Goal: Information Seeking & Learning: Learn about a topic

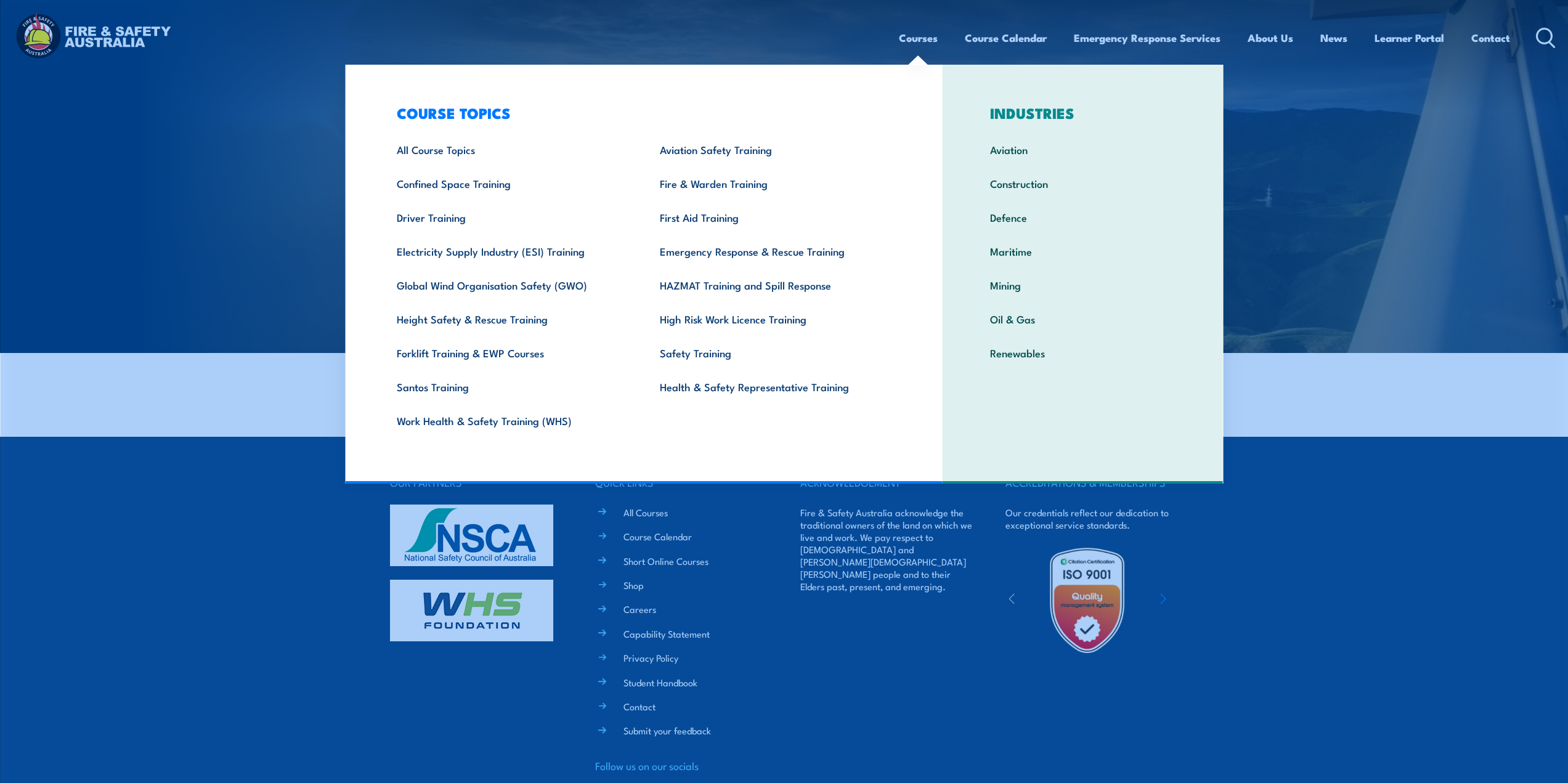
click at [899, 36] on link "Courses" at bounding box center [918, 38] width 39 height 33
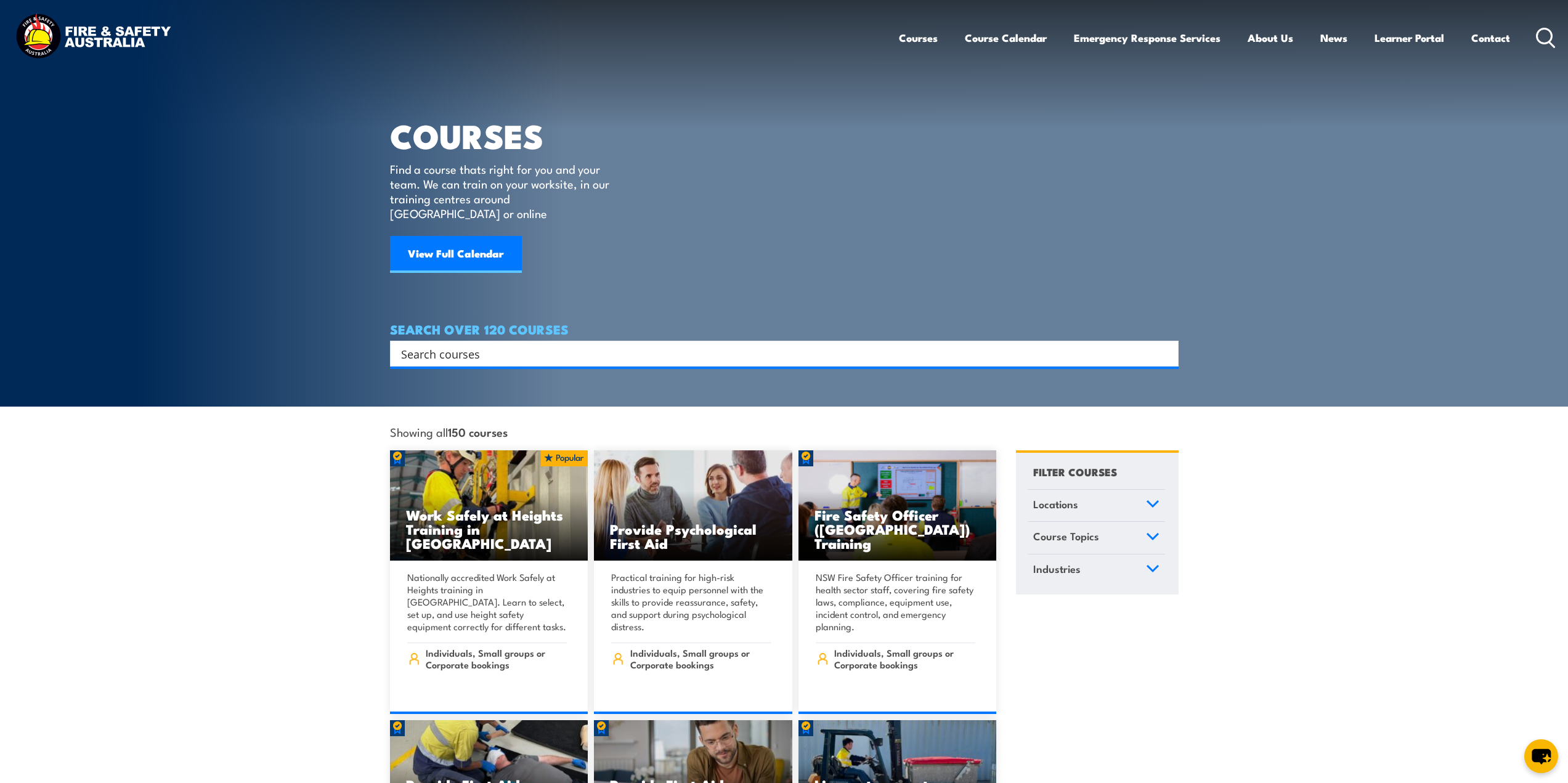
click at [527, 345] on input "Search input" at bounding box center [776, 354] width 750 height 19
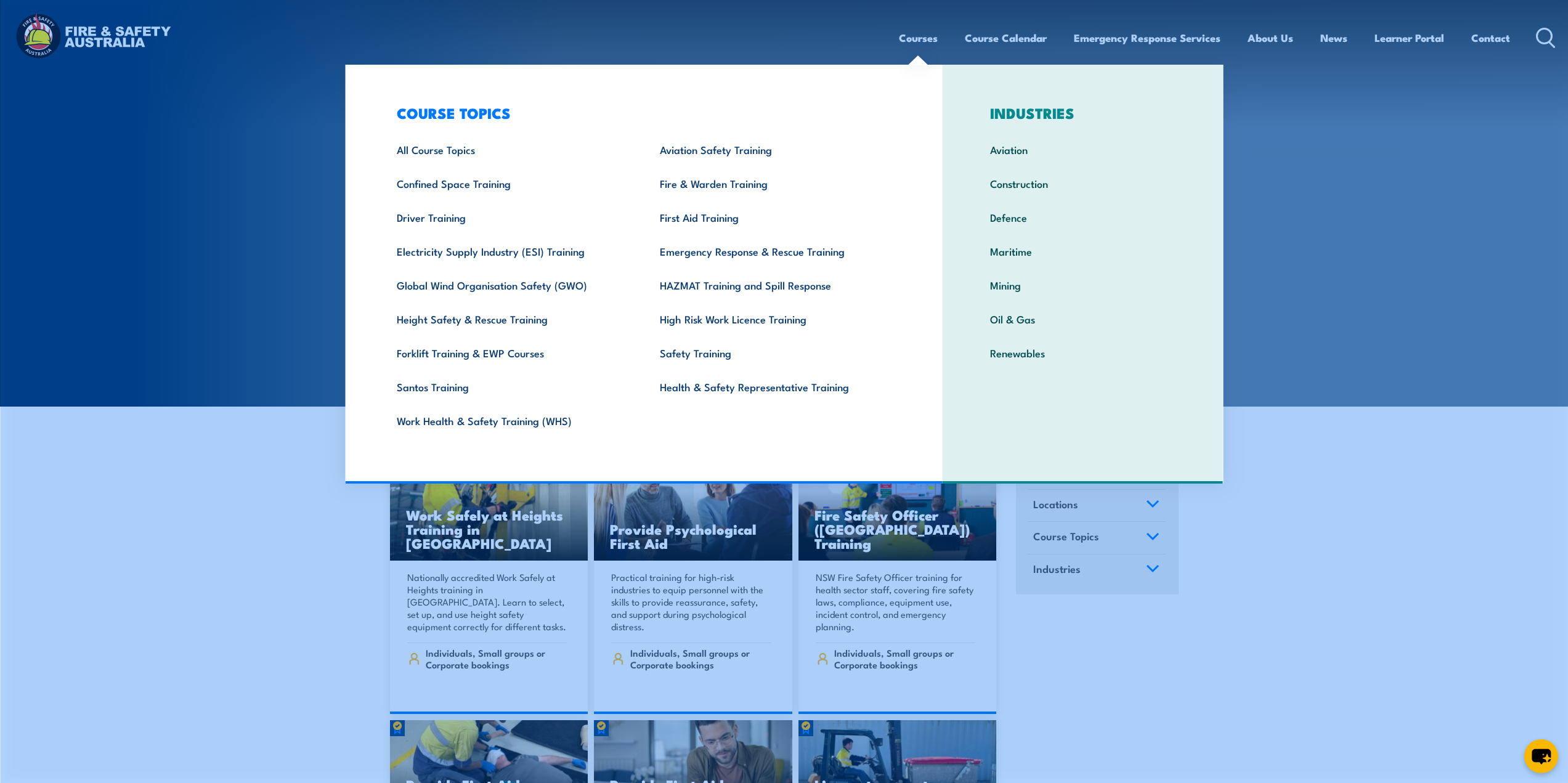
drag, startPoint x: 1289, startPoint y: 205, endPoint x: 1263, endPoint y: 210, distance: 26.5
click at [1289, 205] on section "COURSES Find a course thats right for you and your team. We can train on your w…" at bounding box center [784, 203] width 1568 height 407
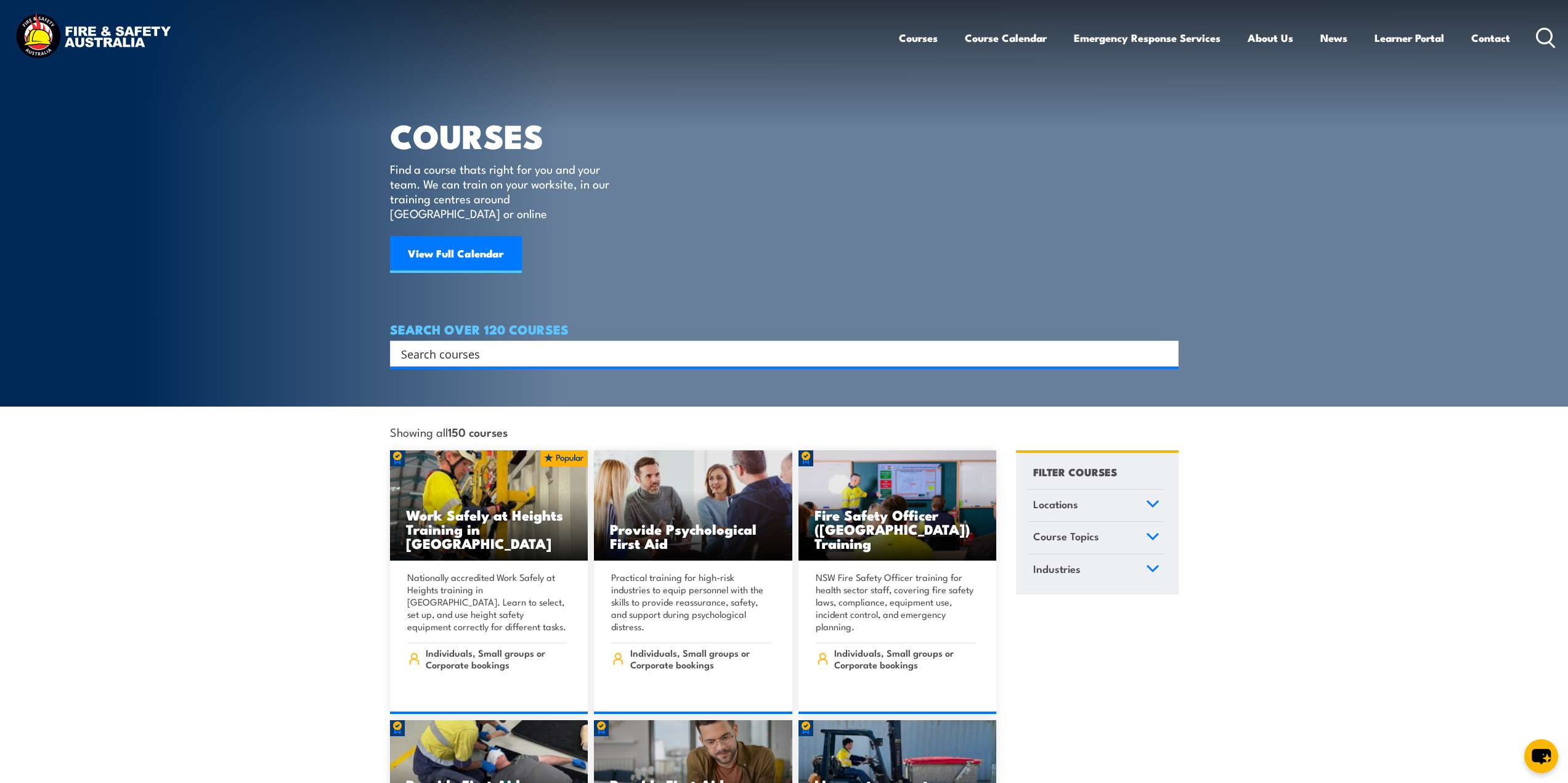
click at [558, 345] on input "Search input" at bounding box center [776, 354] width 750 height 19
type input "public safety"
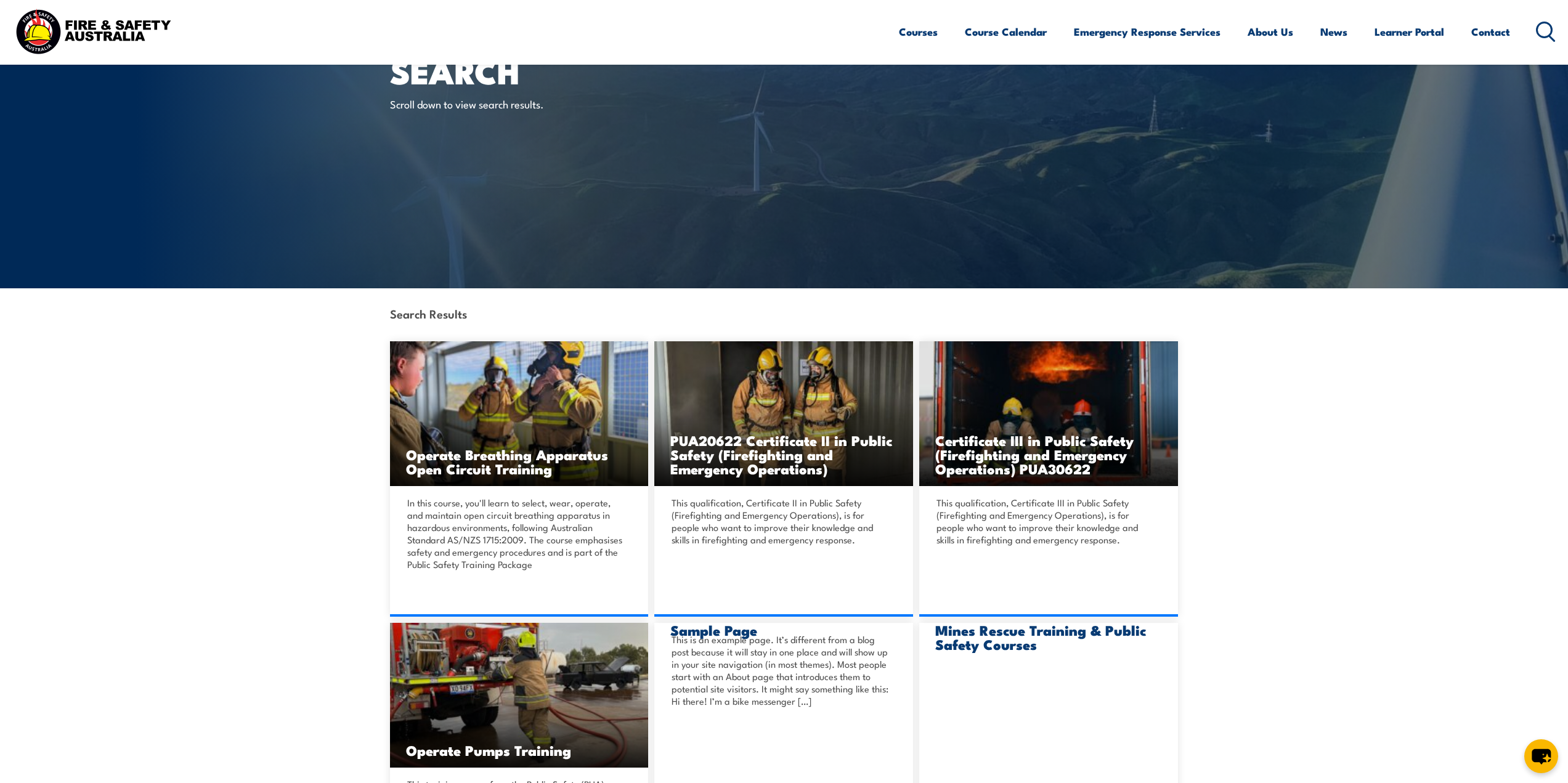
scroll to position [247, 0]
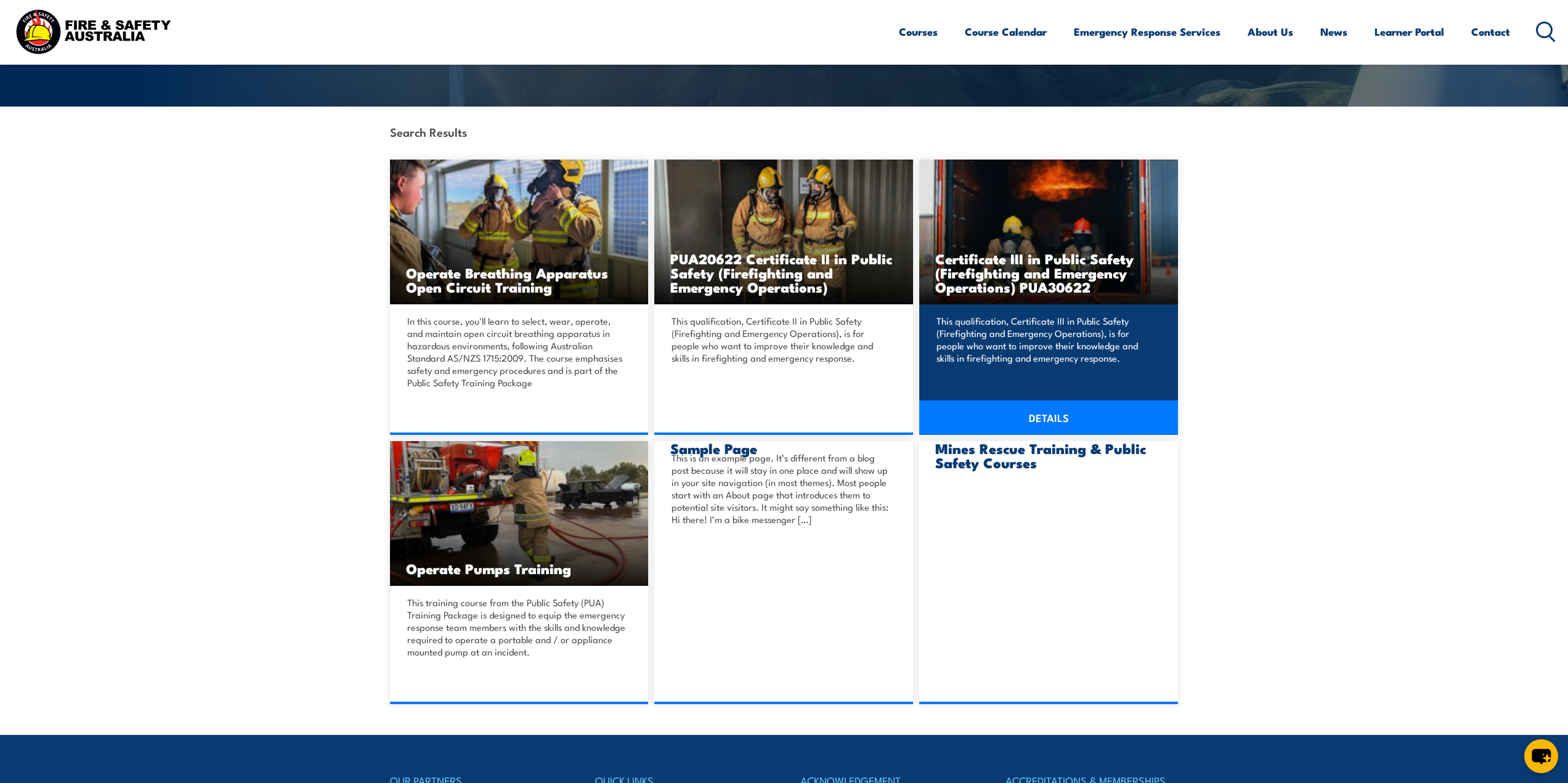
click at [1043, 420] on link "DETAILS" at bounding box center [1049, 418] width 259 height 35
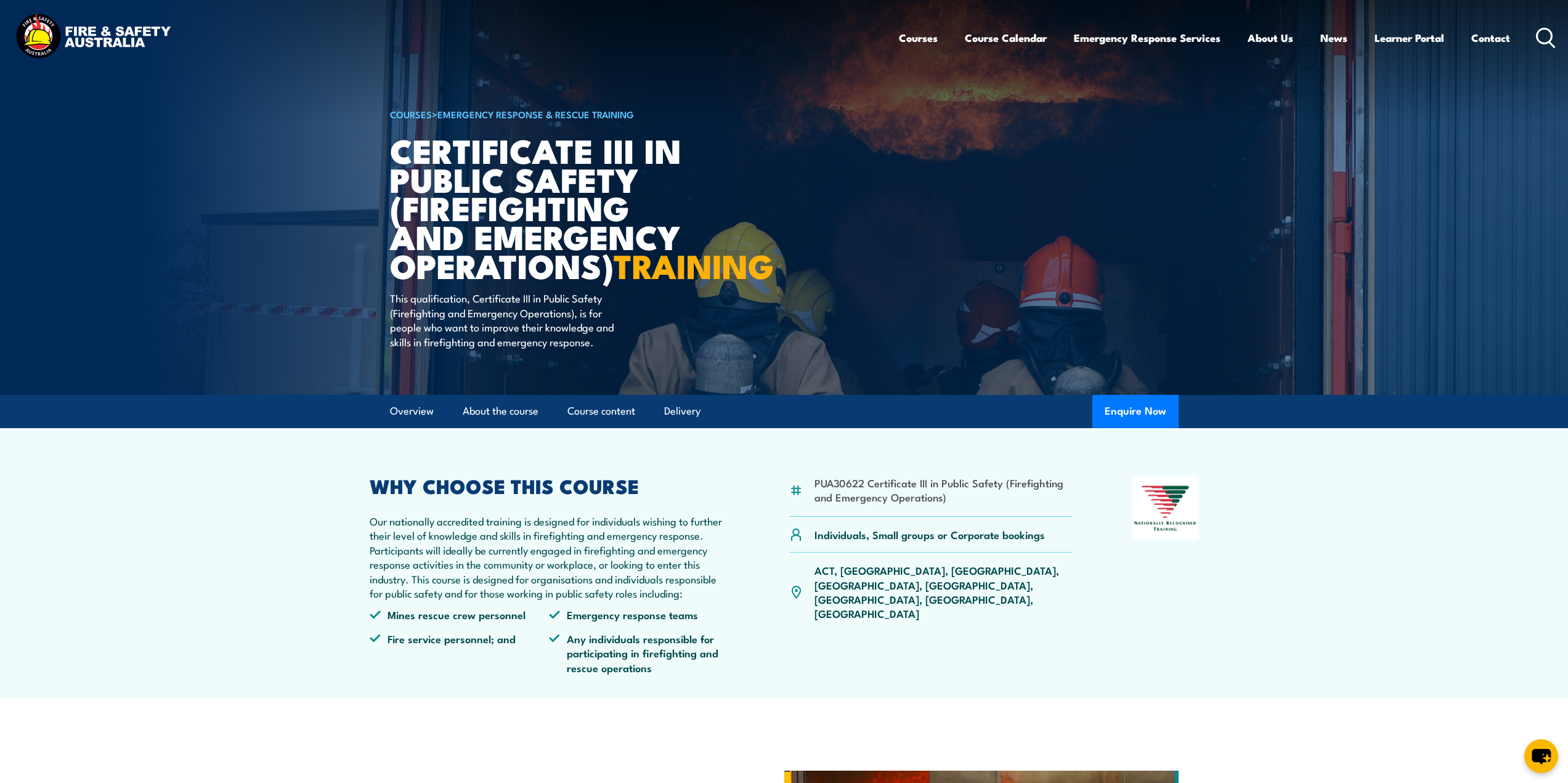
click at [1549, 38] on icon at bounding box center [1546, 38] width 20 height 21
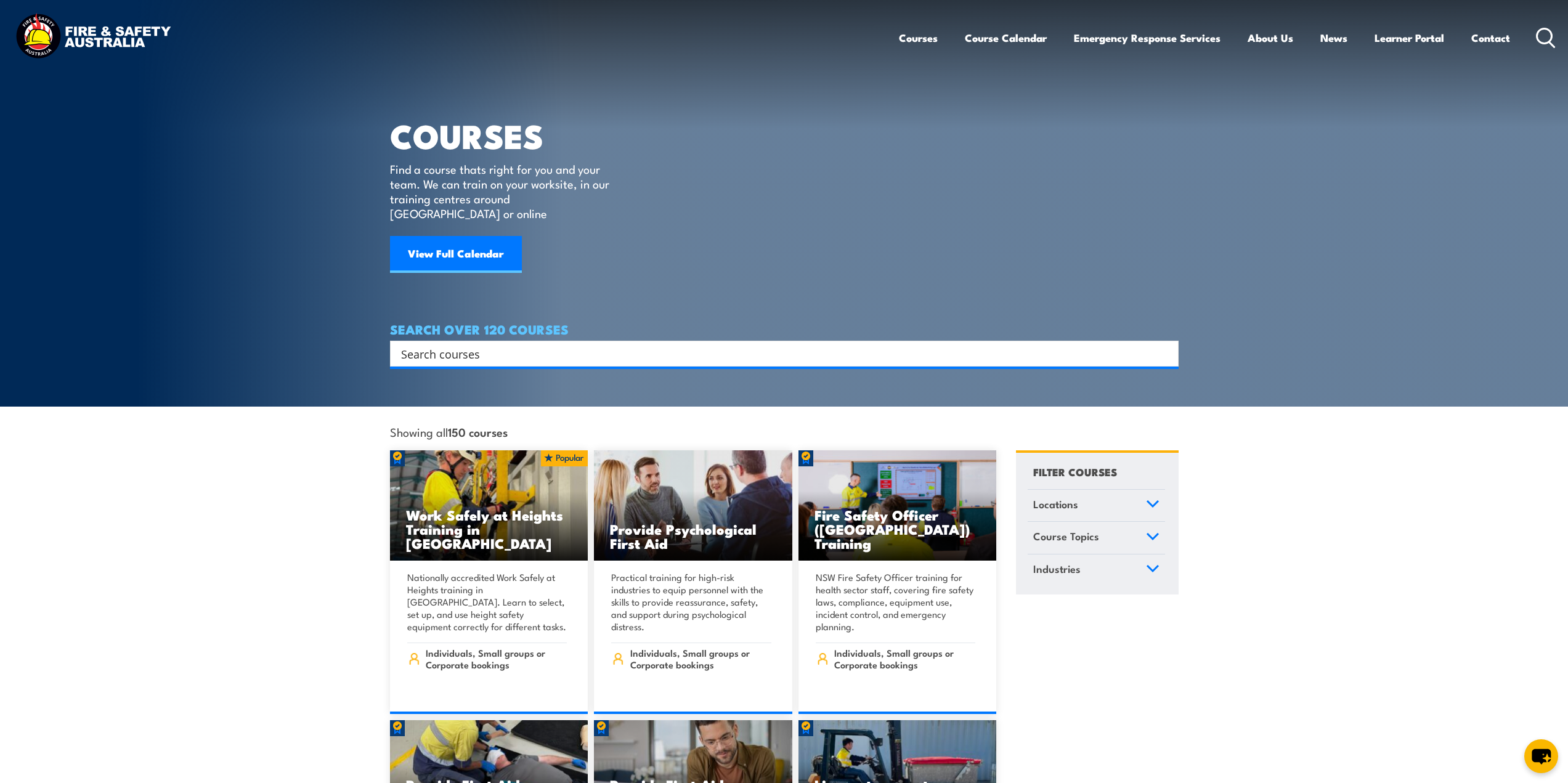
click at [540, 345] on input "Search input" at bounding box center [776, 354] width 750 height 19
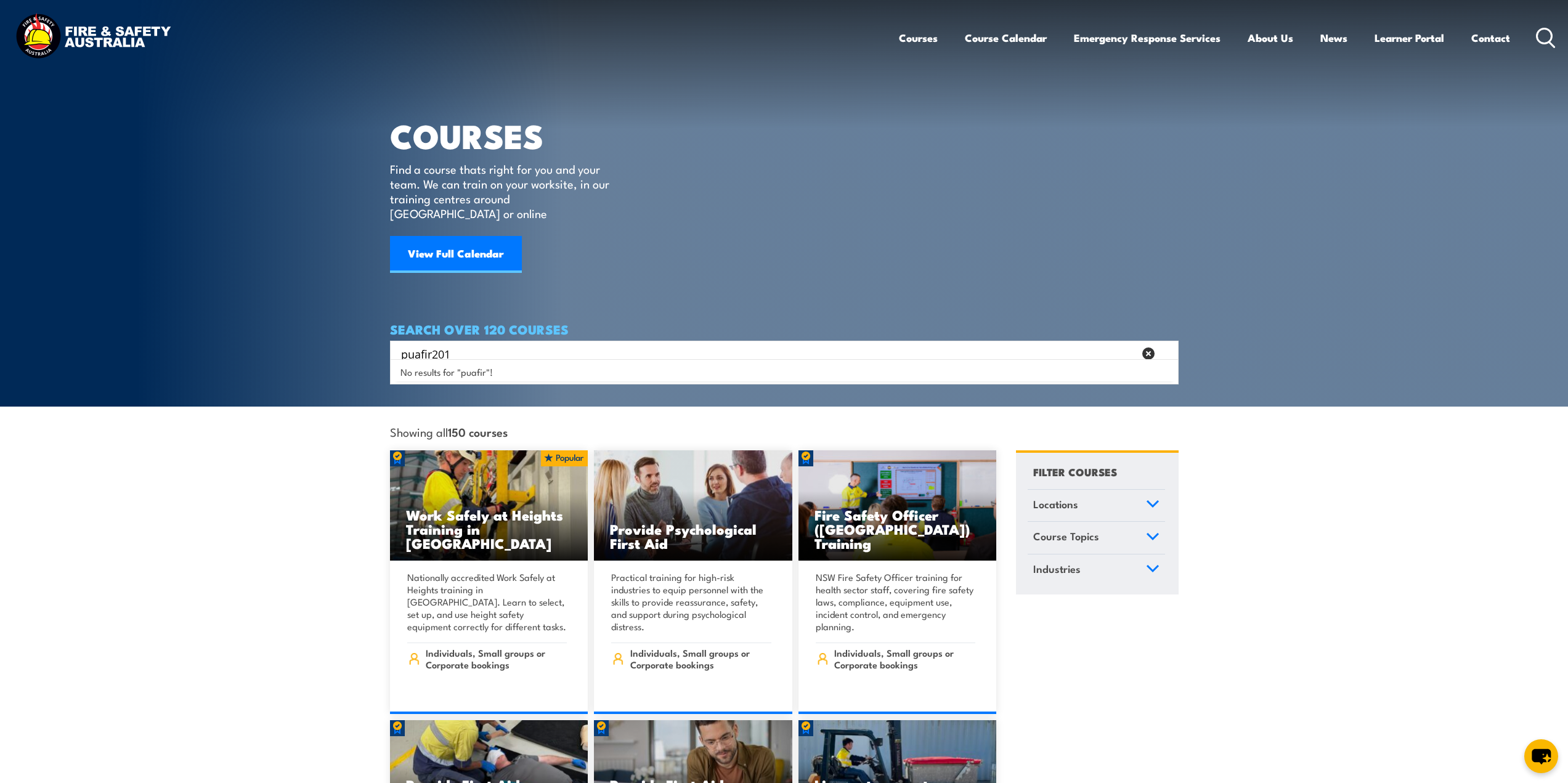
type input "puafir201"
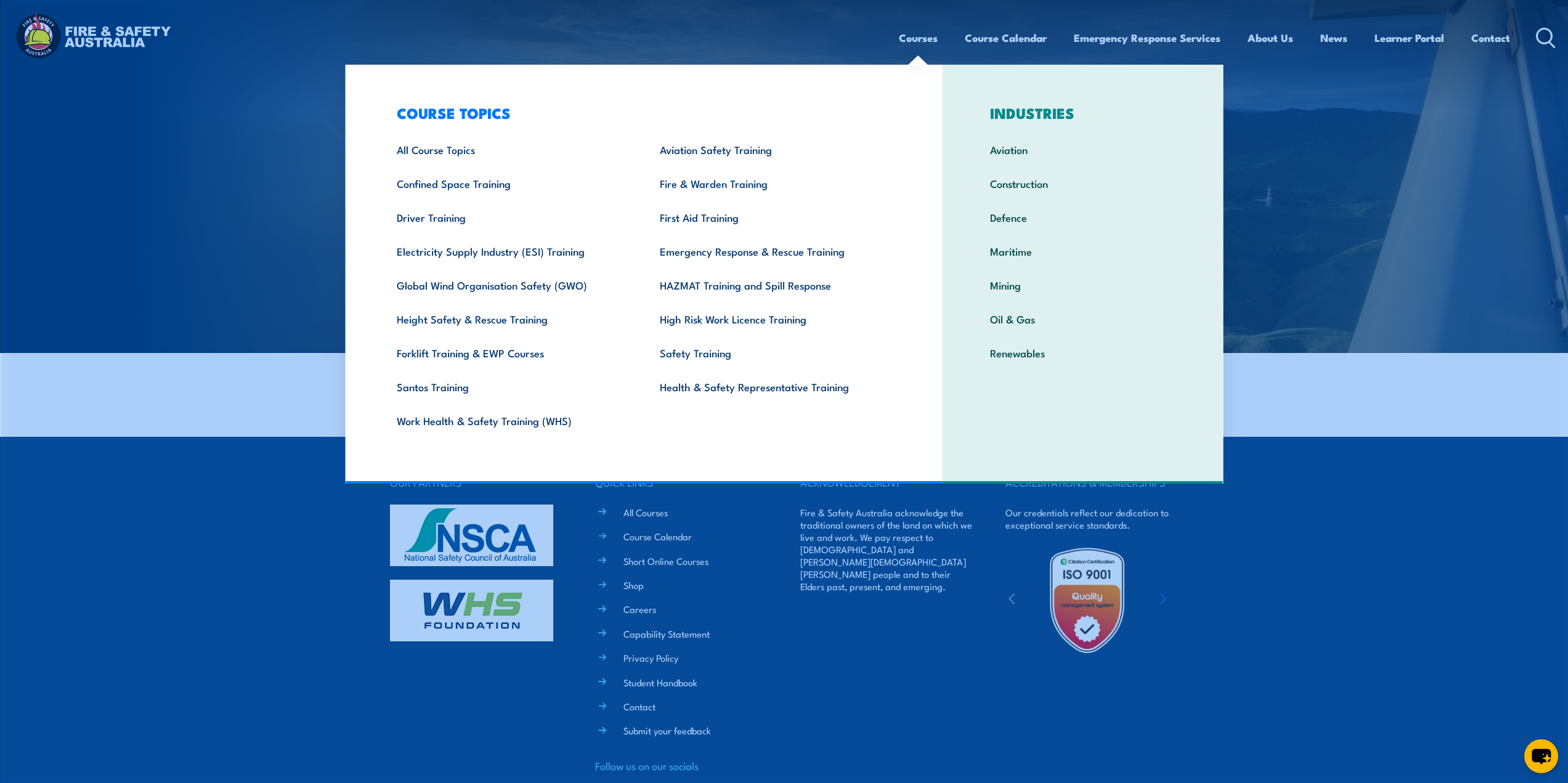
click at [911, 28] on link "Courses" at bounding box center [918, 38] width 39 height 33
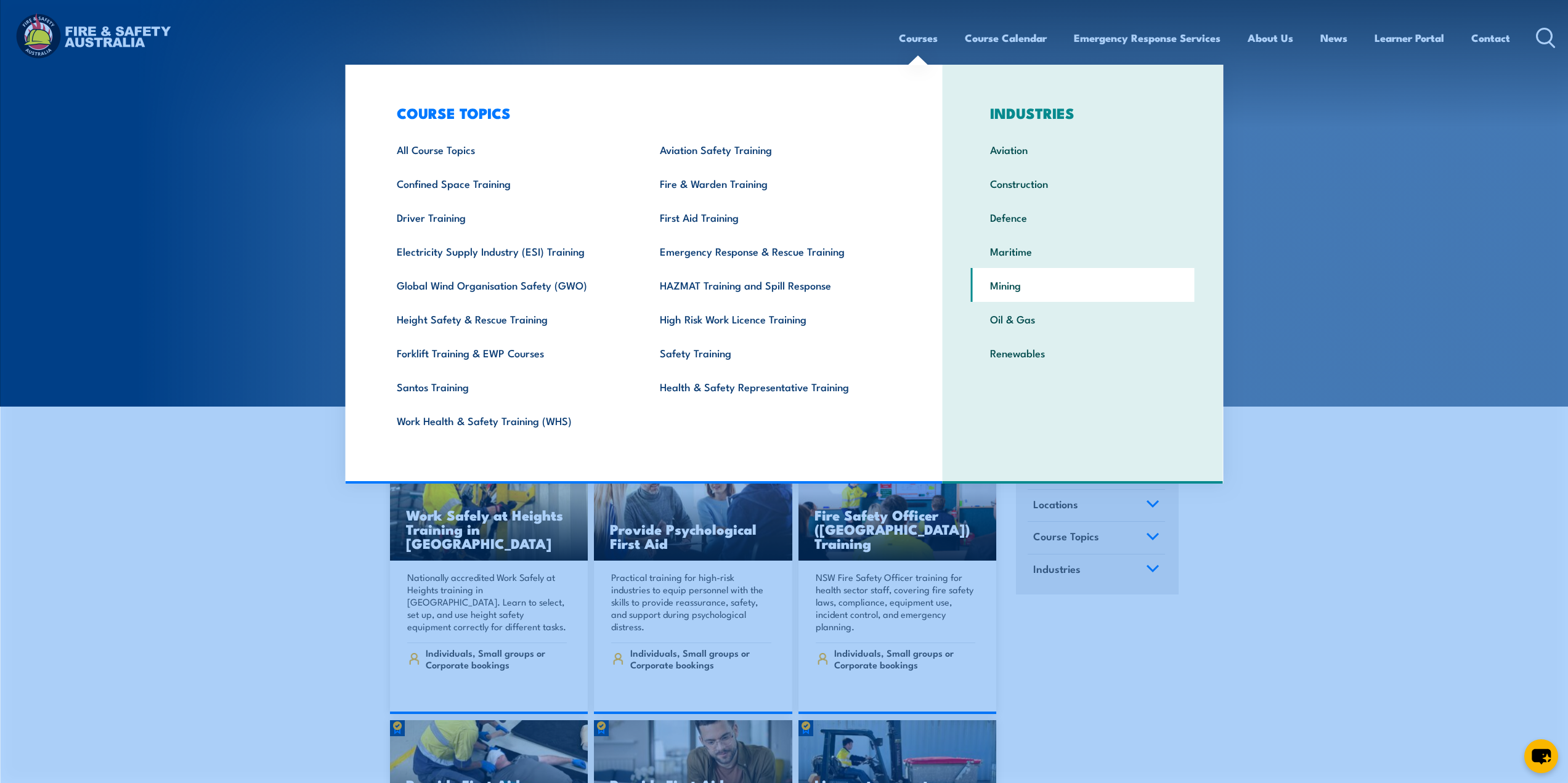
click at [1011, 284] on link "Mining" at bounding box center [1083, 284] width 224 height 34
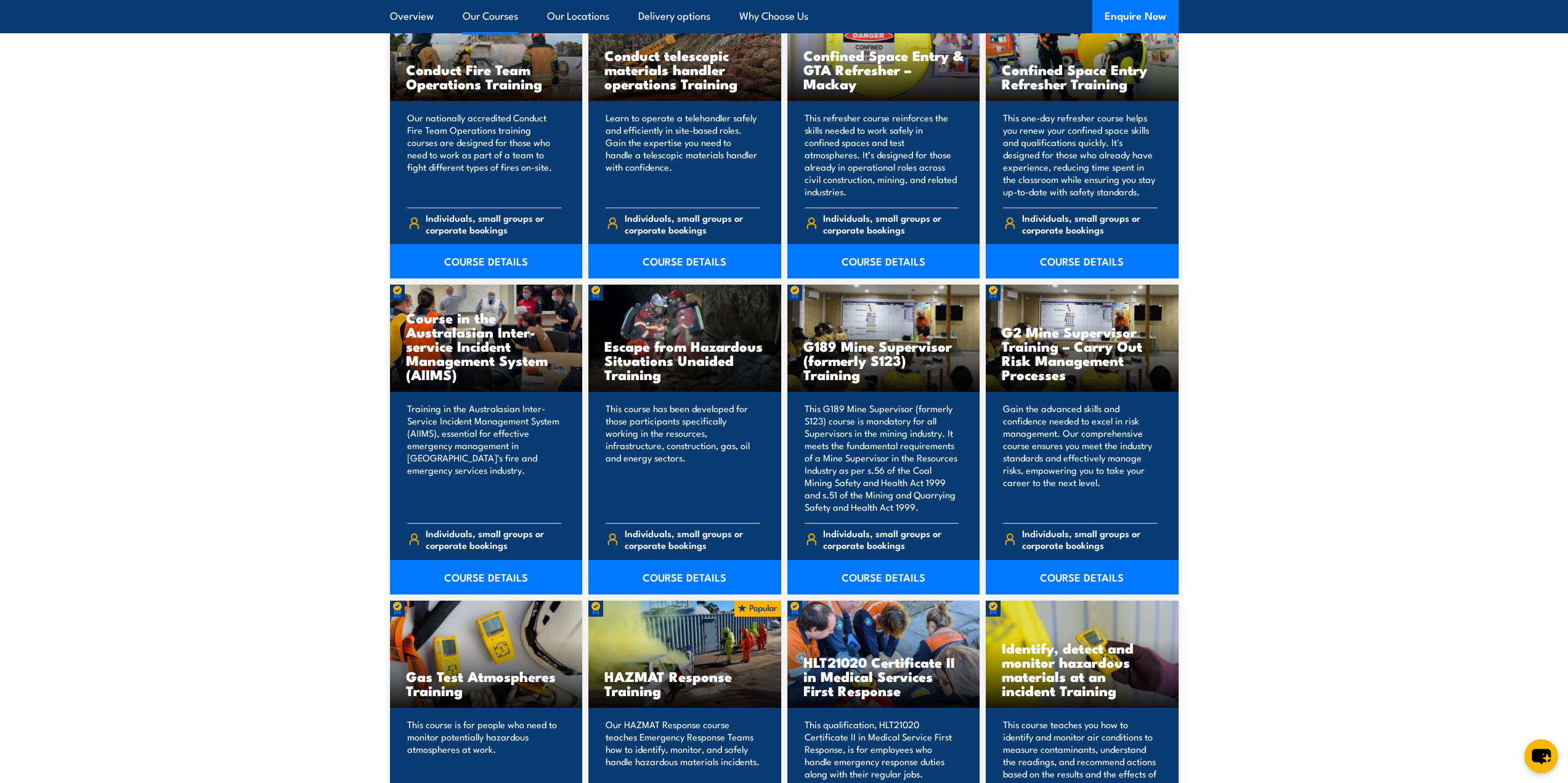
scroll to position [1294, 0]
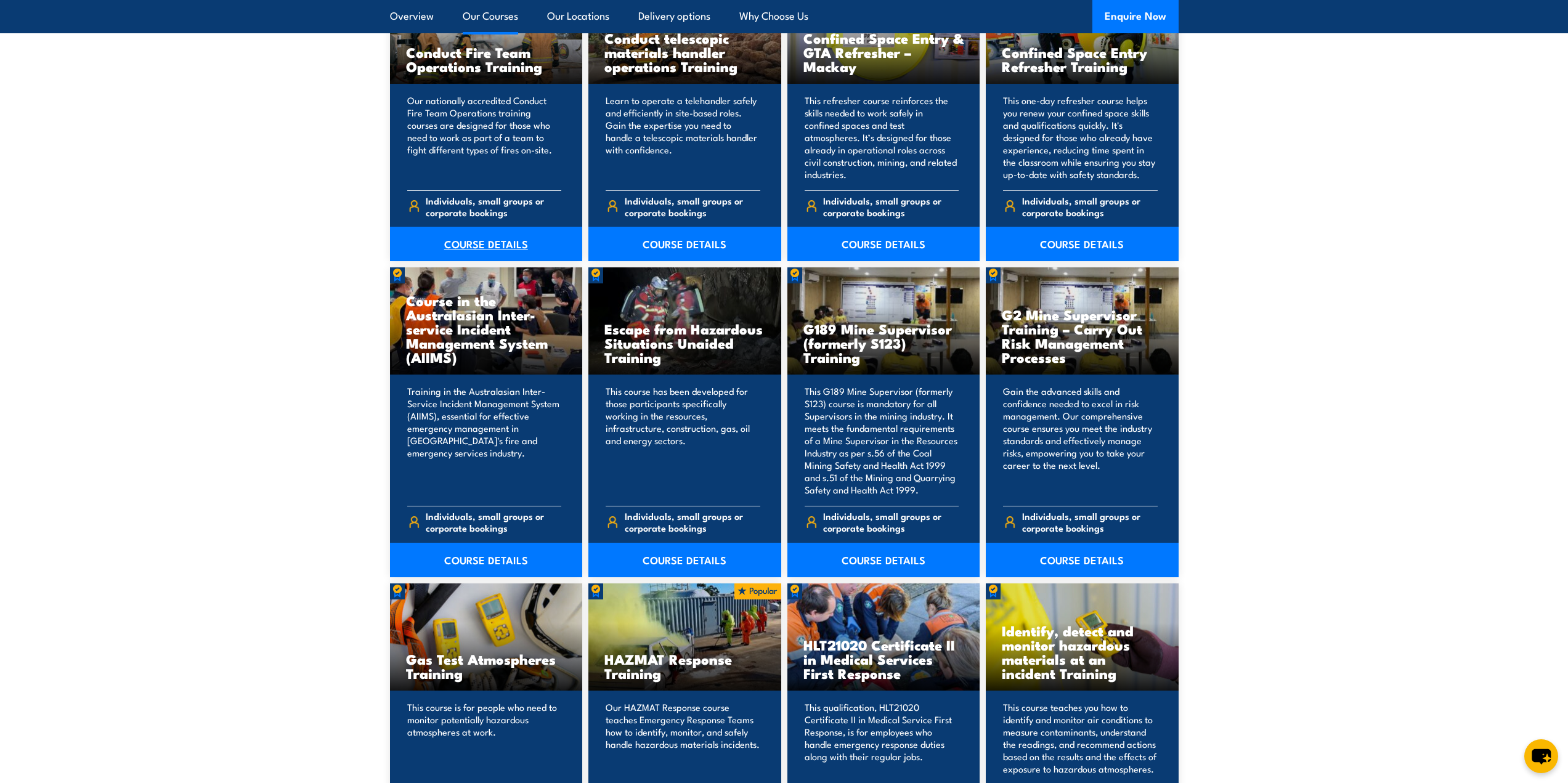
click at [486, 246] on link "COURSE DETAILS" at bounding box center [486, 244] width 193 height 35
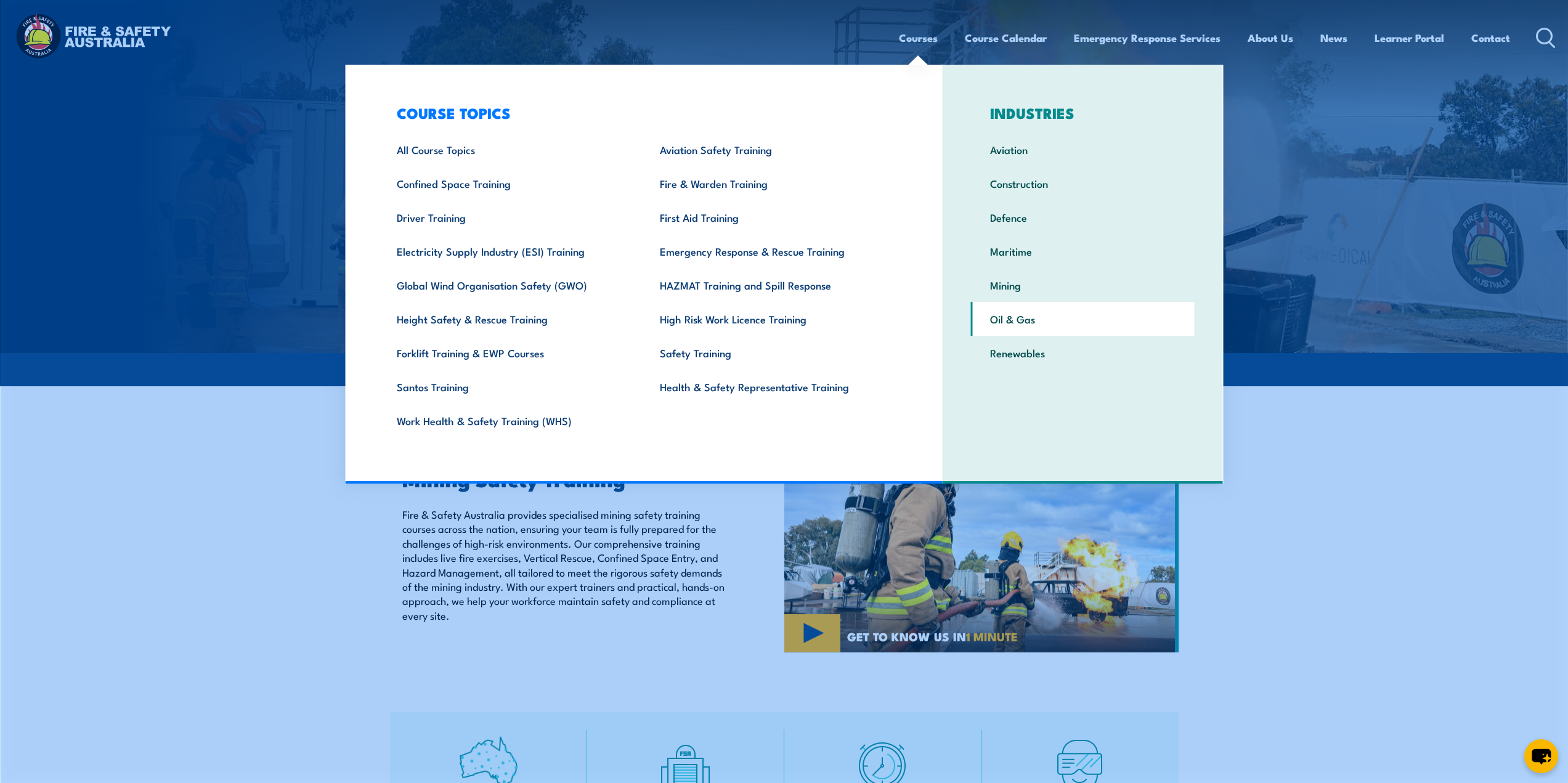
click at [1012, 324] on link "Oil & Gas" at bounding box center [1083, 318] width 224 height 34
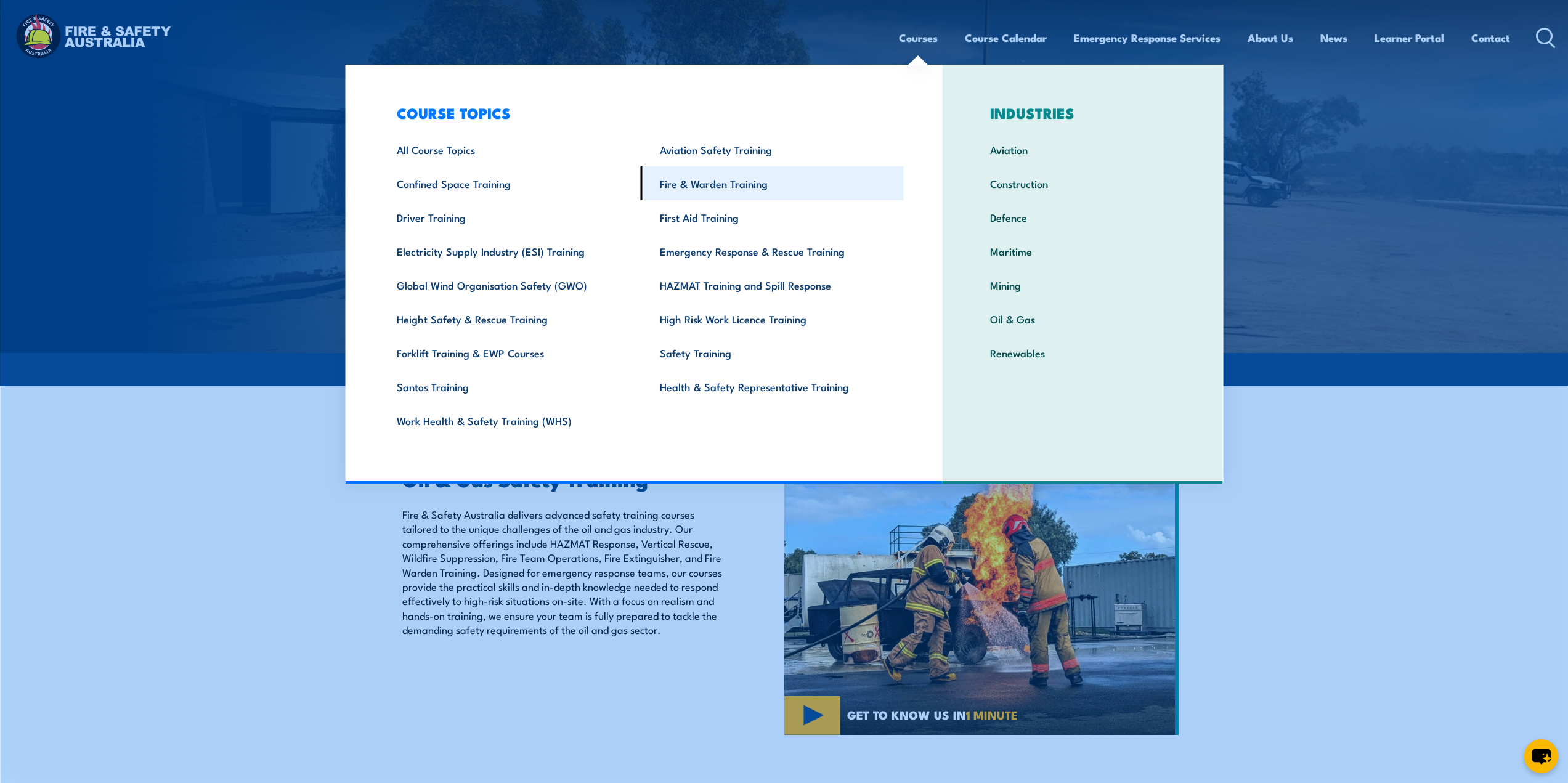
click at [724, 187] on link "Fire & Warden Training" at bounding box center [772, 183] width 263 height 34
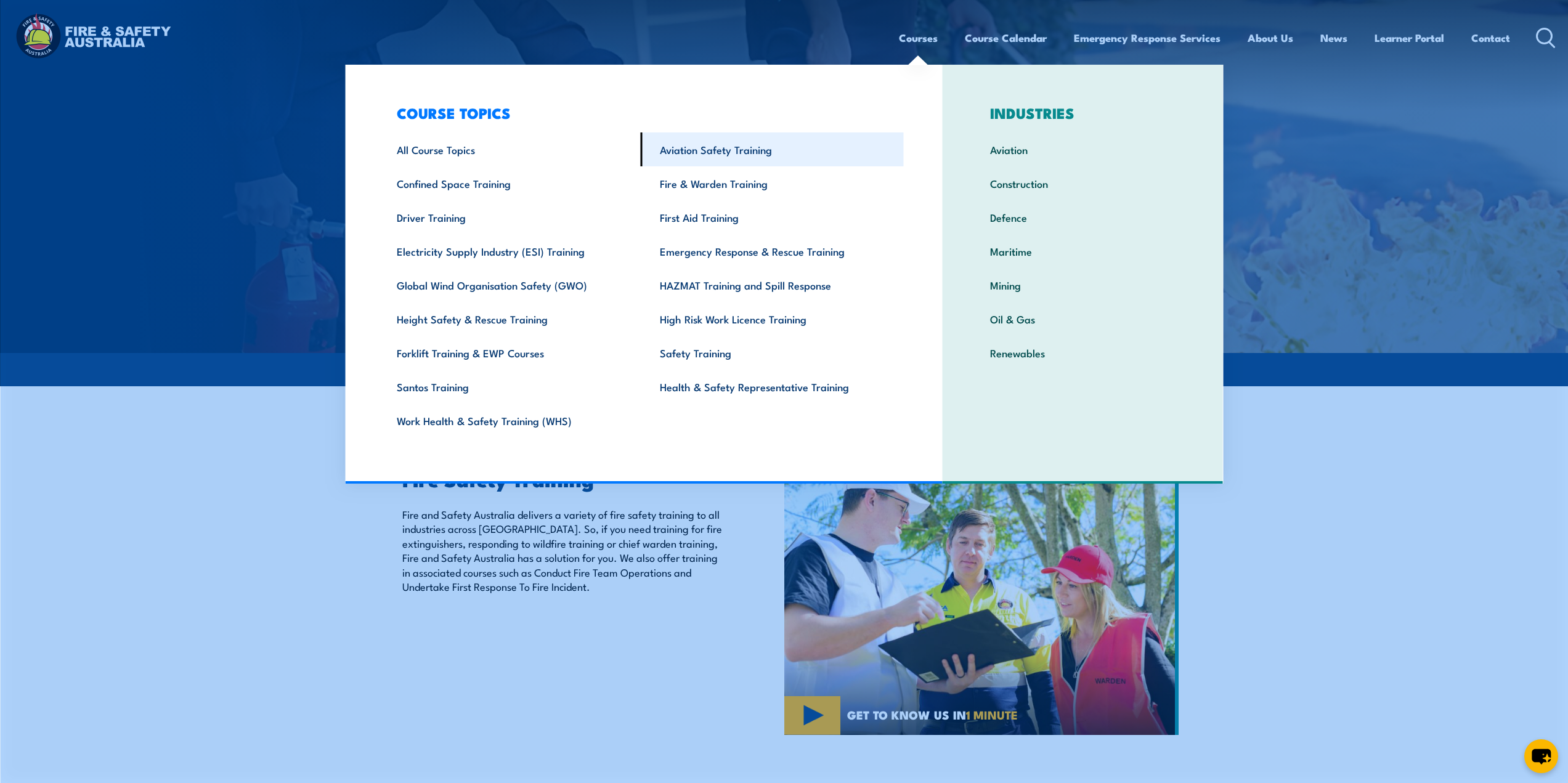
click at [731, 144] on link "Aviation Safety Training" at bounding box center [772, 149] width 263 height 34
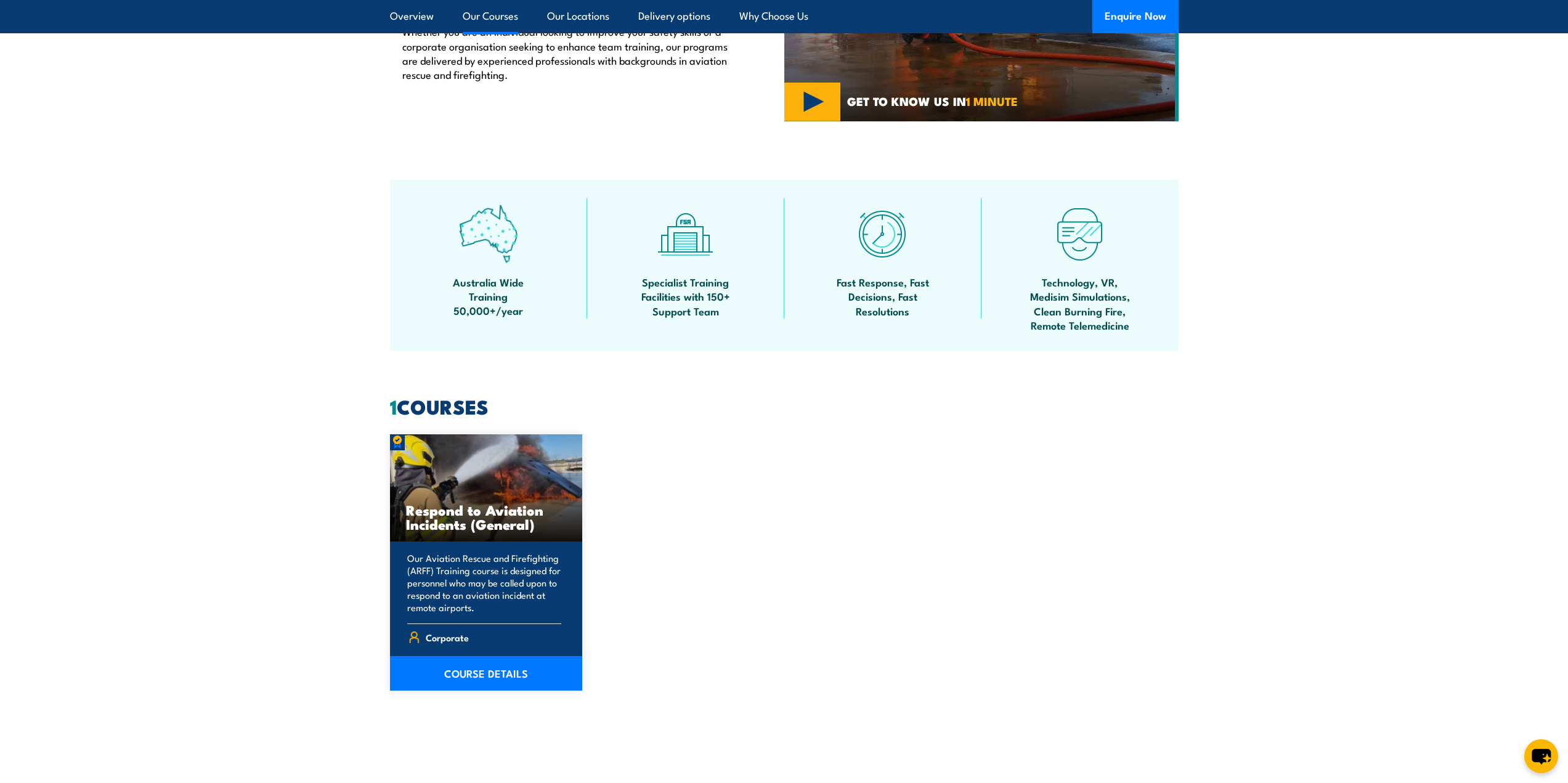
scroll to position [862, 0]
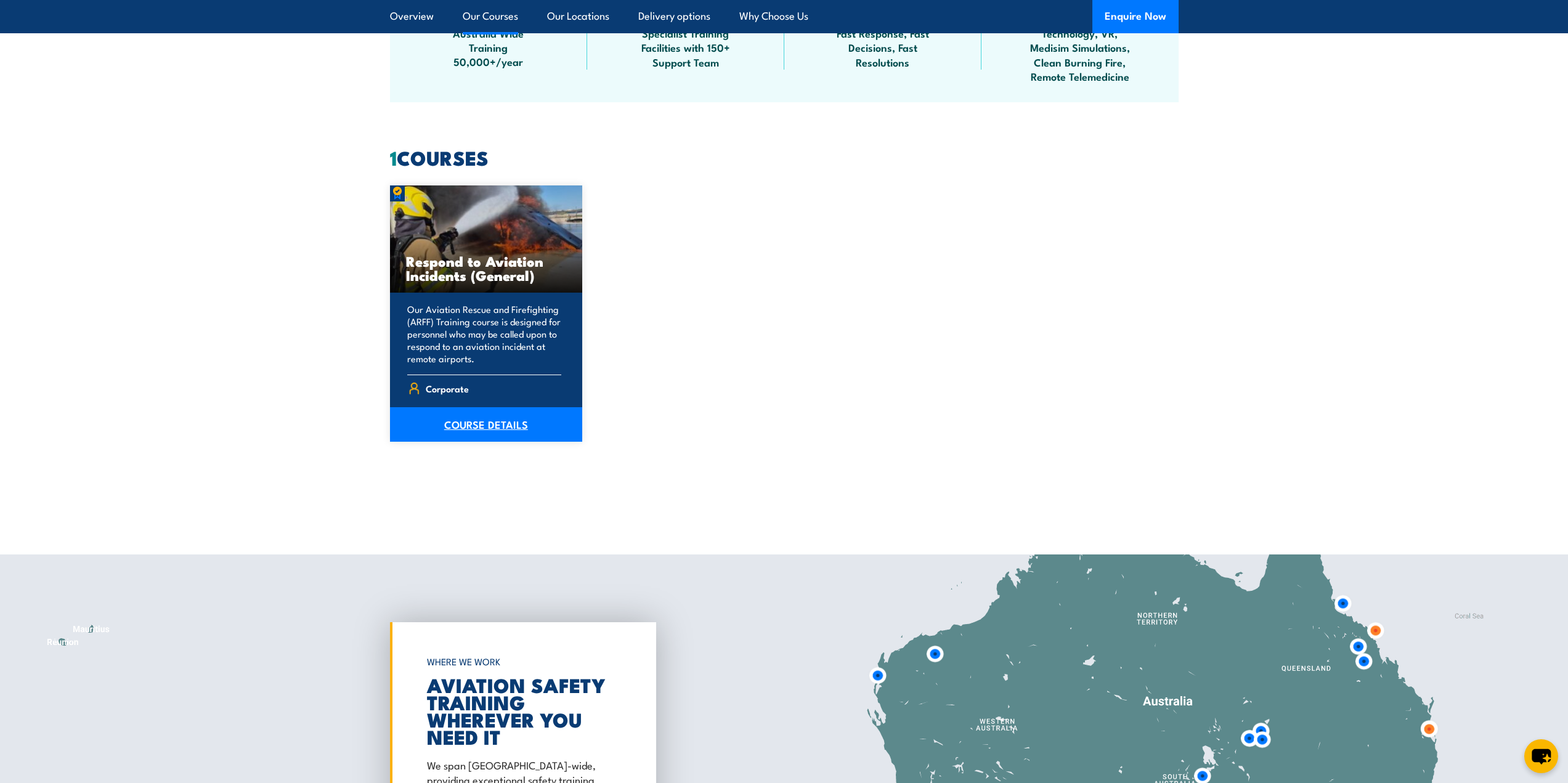
click at [506, 423] on link "COURSE DETAILS" at bounding box center [486, 425] width 193 height 35
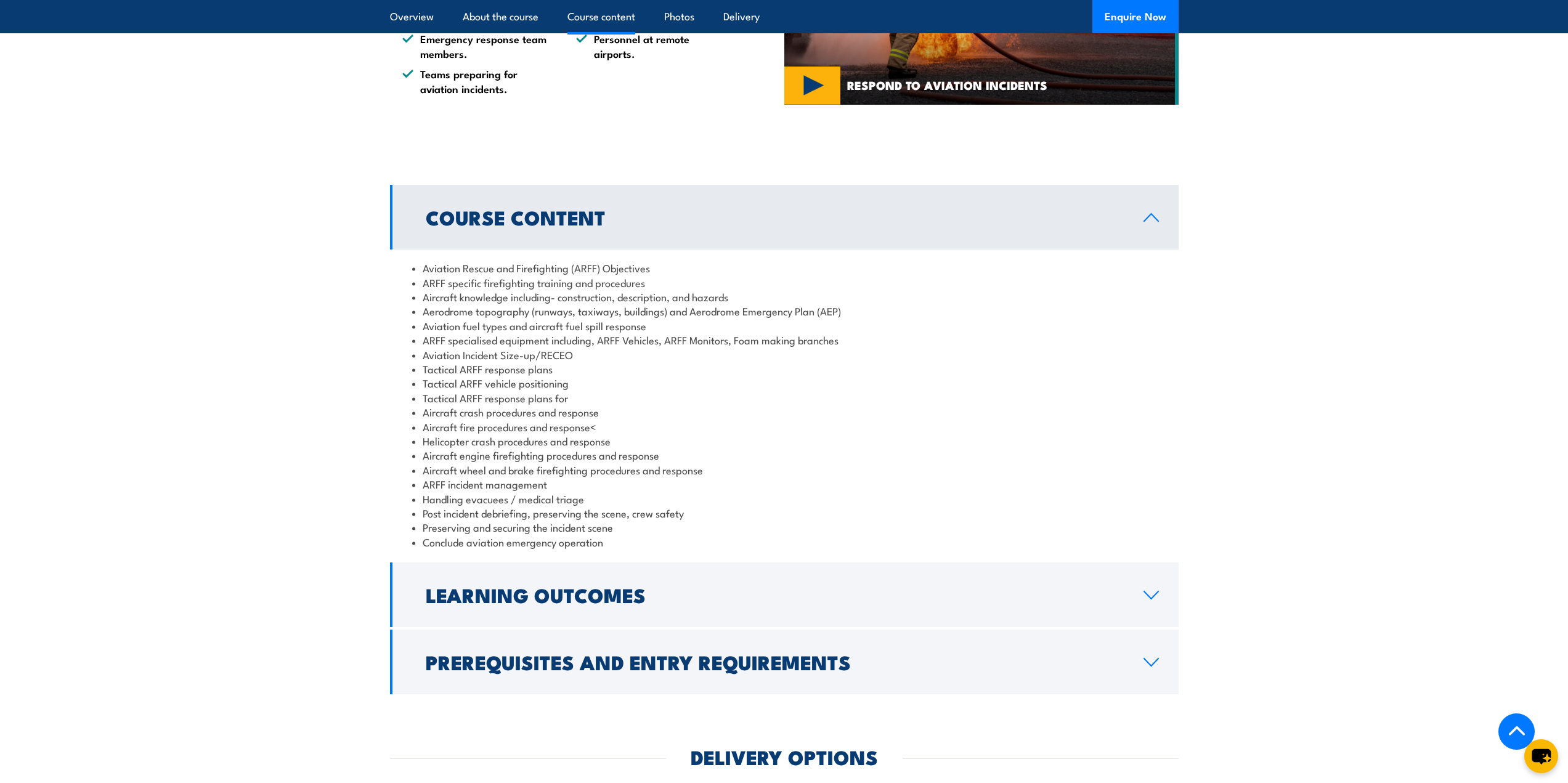
scroll to position [1109, 0]
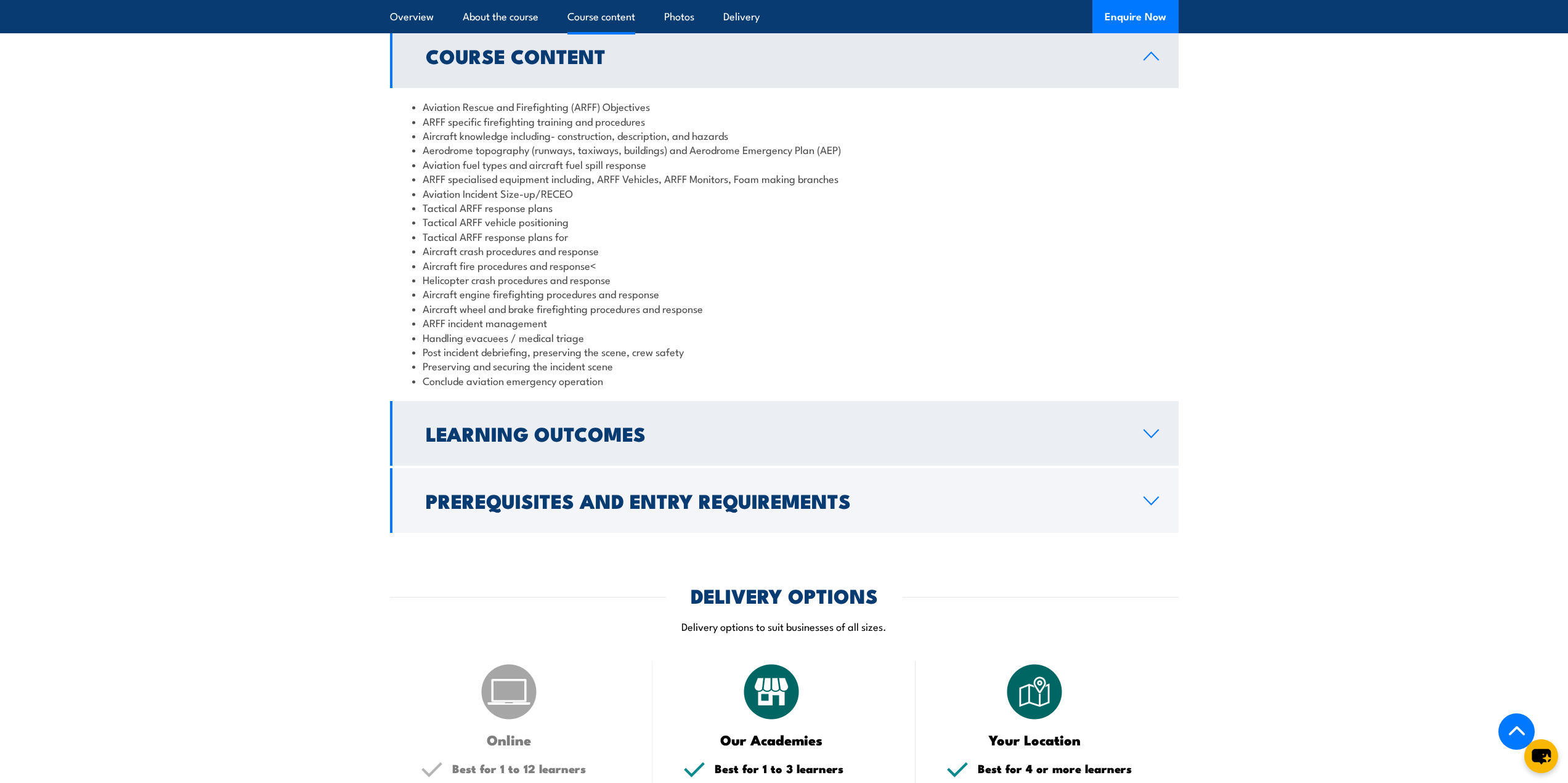
click at [548, 441] on h2 "Learning Outcomes" at bounding box center [775, 433] width 698 height 17
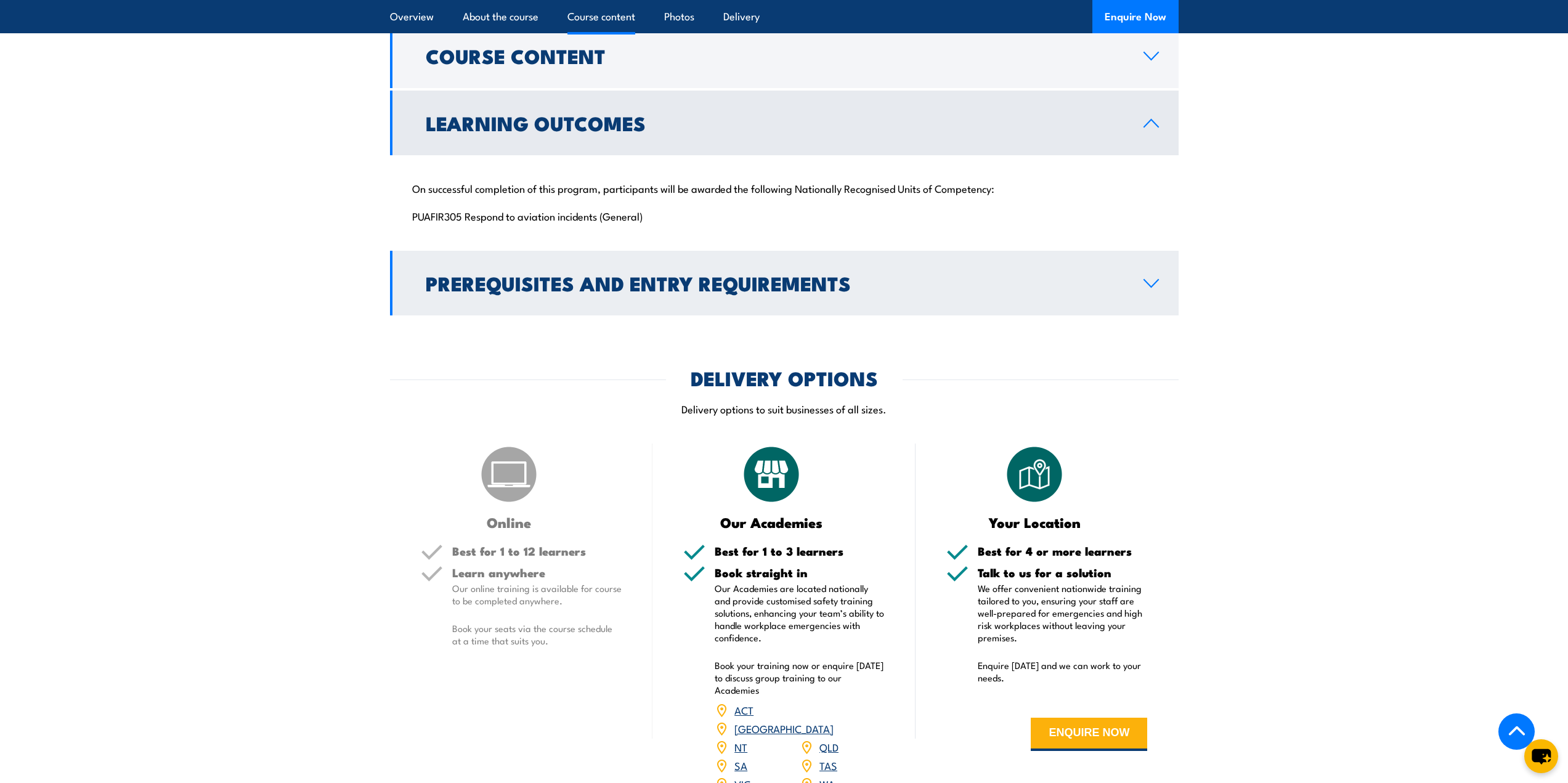
click at [610, 292] on h2 "Prerequisites and Entry Requirements" at bounding box center [775, 283] width 698 height 17
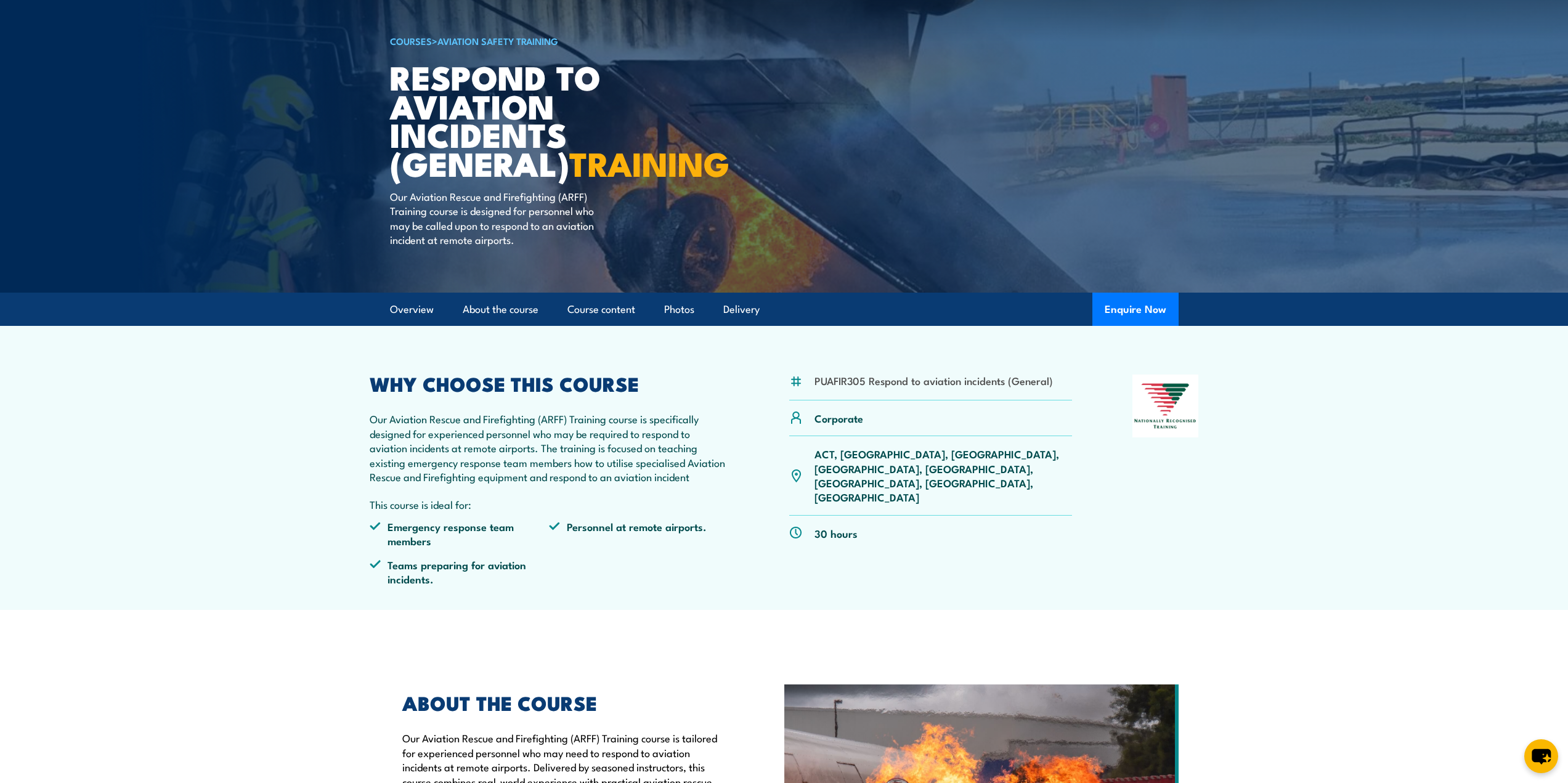
scroll to position [0, 0]
